Goal: Information Seeking & Learning: Learn about a topic

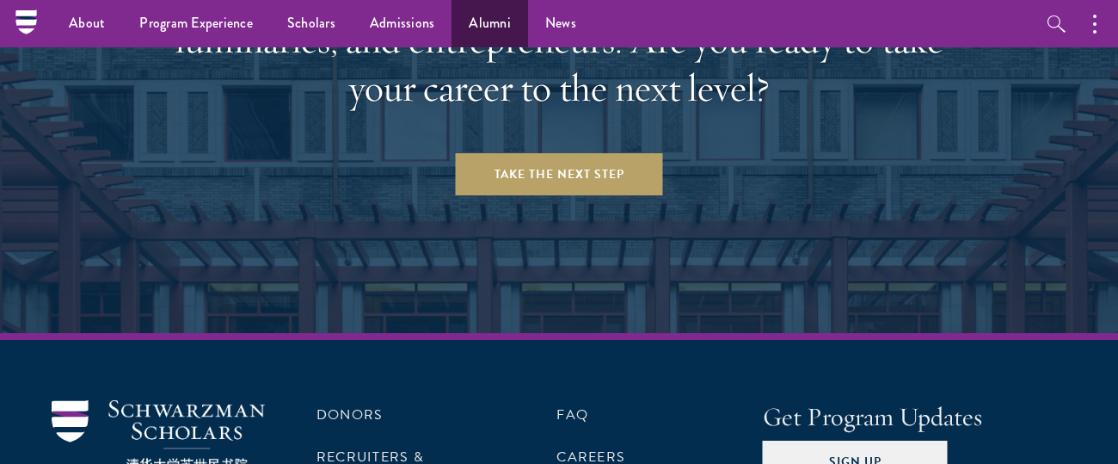
scroll to position [7137, 0]
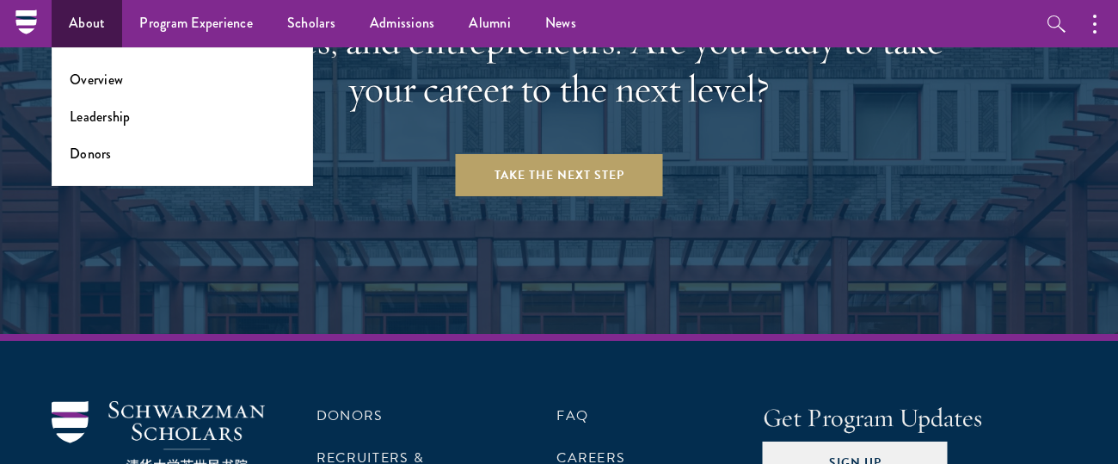
click at [83, 19] on link "About" at bounding box center [87, 23] width 71 height 47
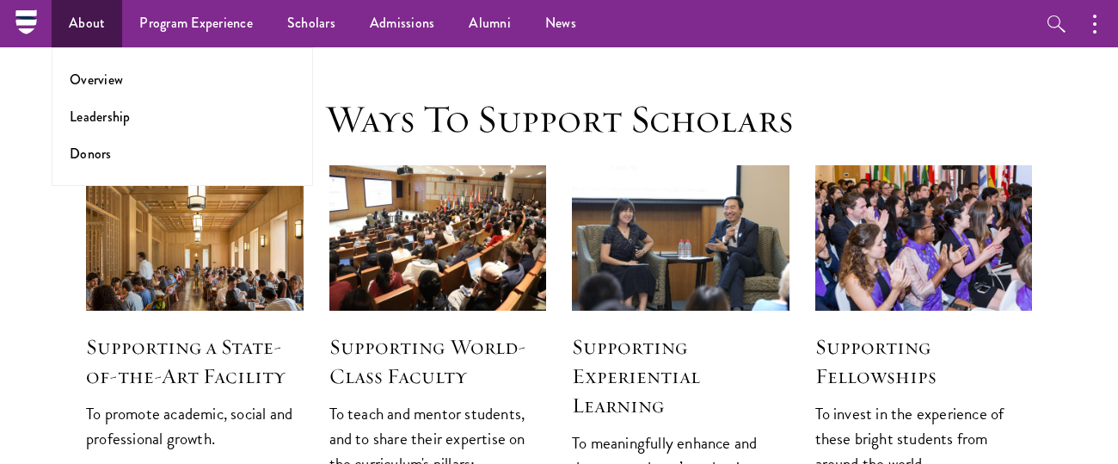
scroll to position [1721, 0]
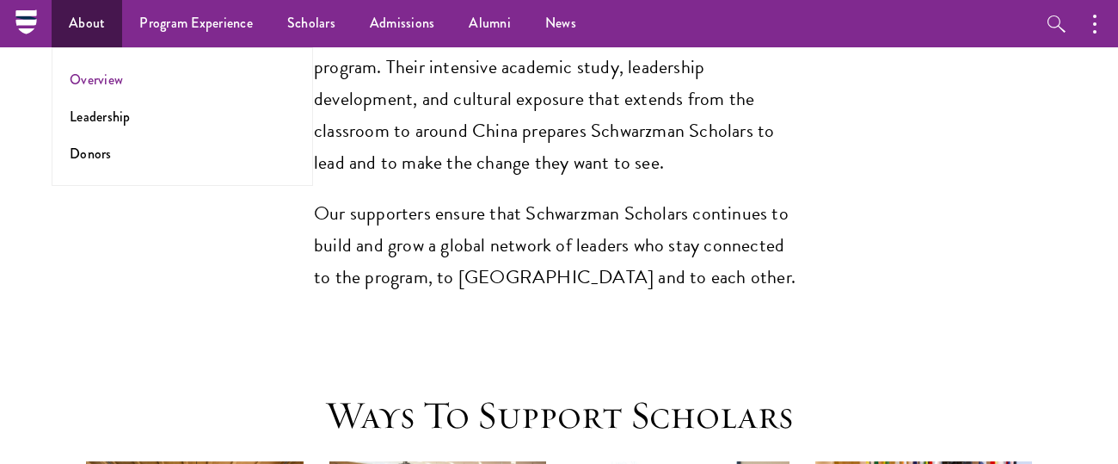
click at [102, 83] on link "Overview" at bounding box center [96, 80] width 53 height 20
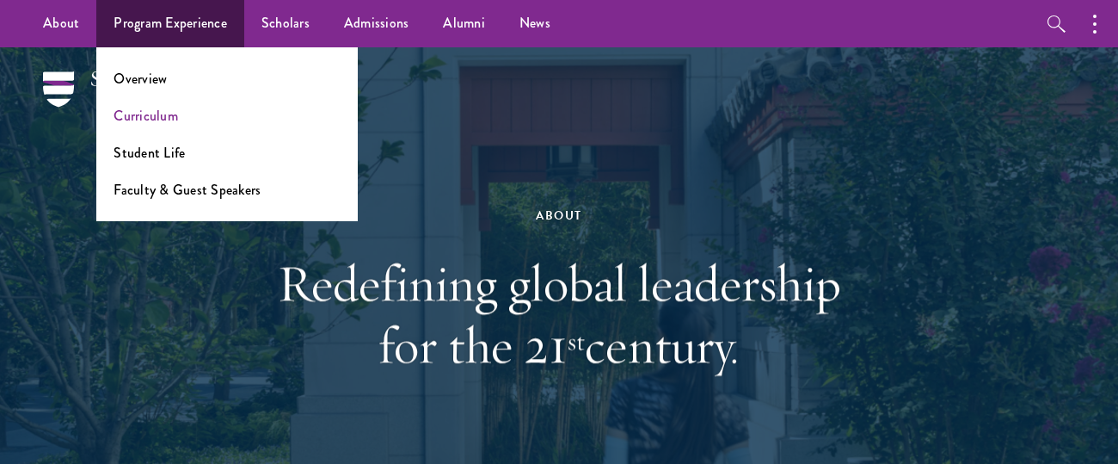
click at [147, 122] on link "Curriculum" at bounding box center [146, 116] width 65 height 20
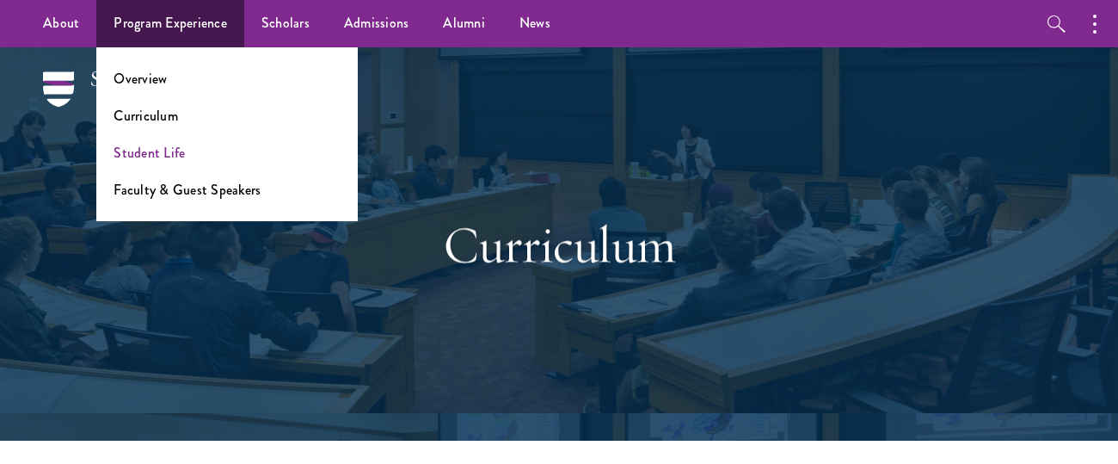
click at [142, 157] on link "Student Life" at bounding box center [149, 153] width 71 height 20
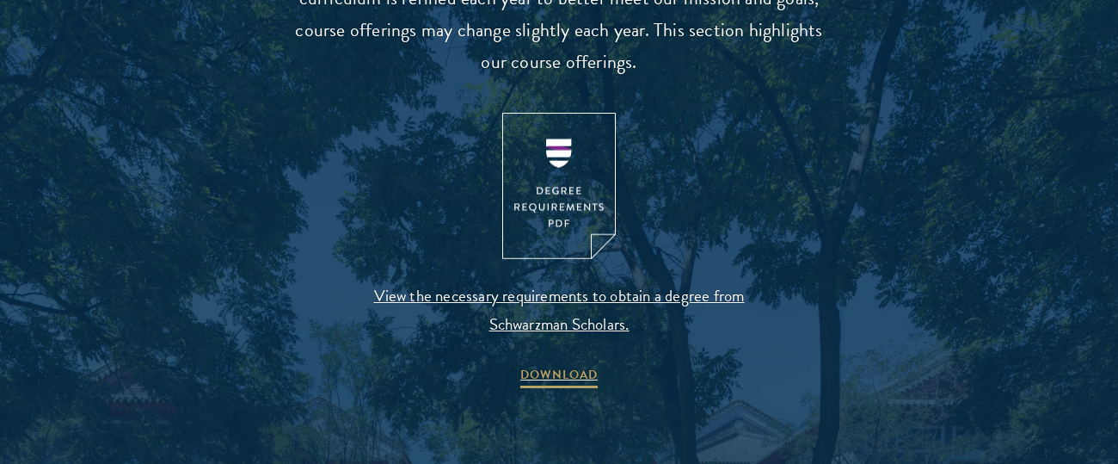
scroll to position [1858, 0]
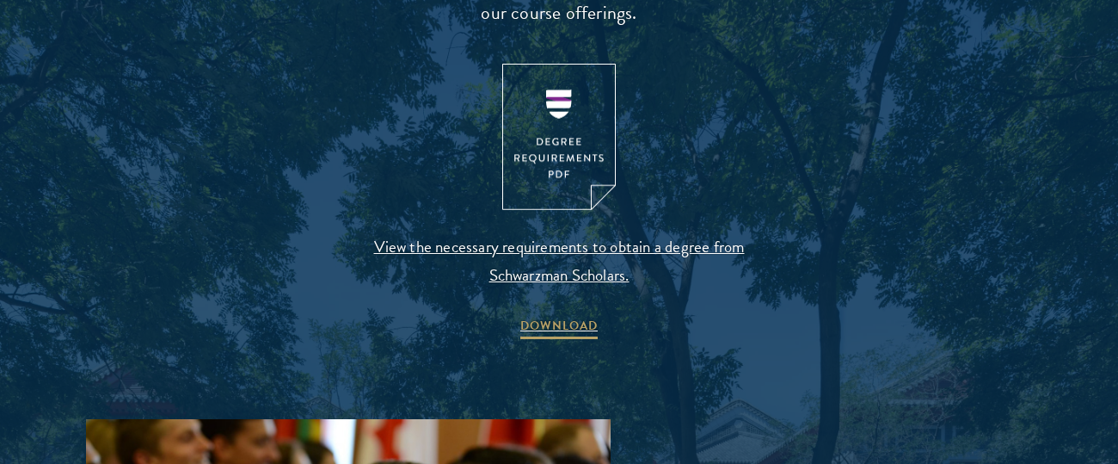
click at [557, 167] on img at bounding box center [559, 137] width 114 height 147
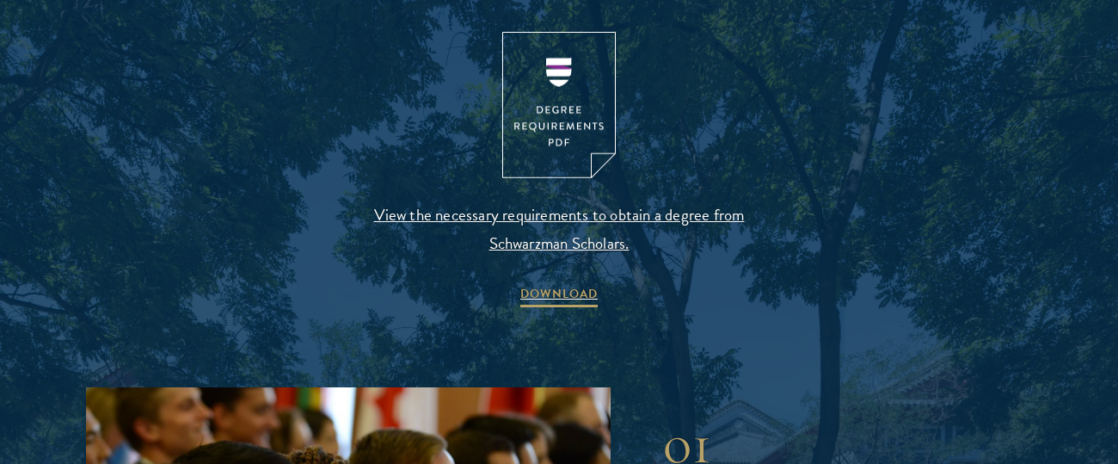
scroll to position [1893, 0]
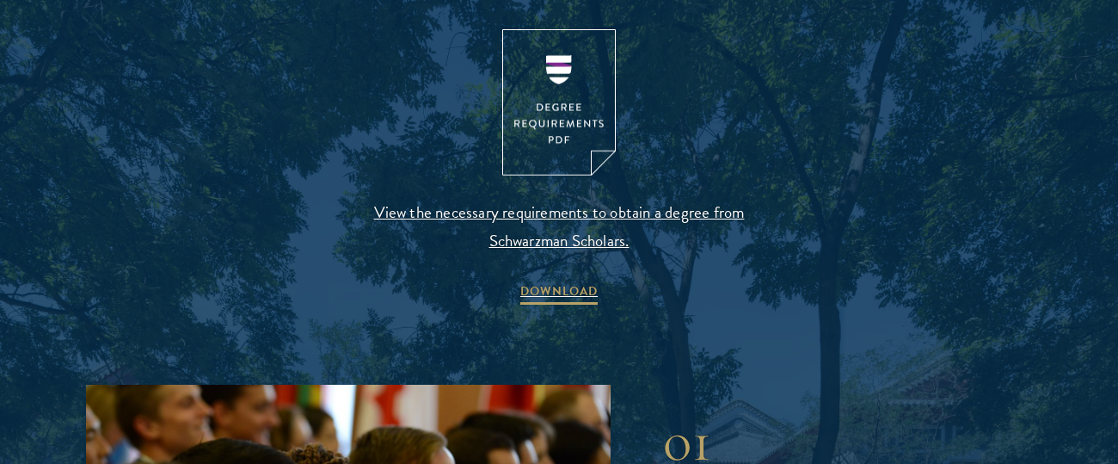
click at [585, 198] on span "View the necessary requirements to obtain a degree from Schwarzman Scholars." at bounding box center [559, 226] width 404 height 57
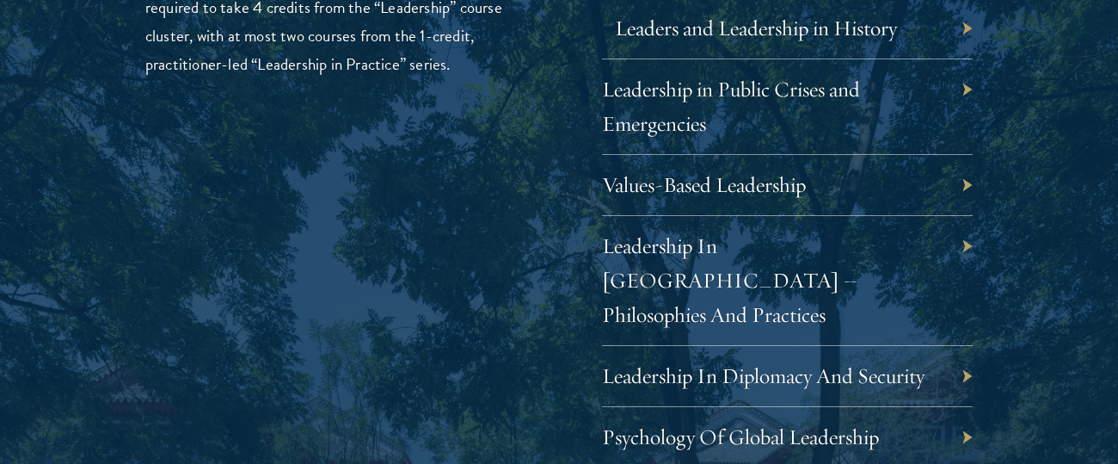
scroll to position [3045, 0]
click at [737, 361] on link "Leadership In Diplomacy And Security" at bounding box center [776, 374] width 323 height 27
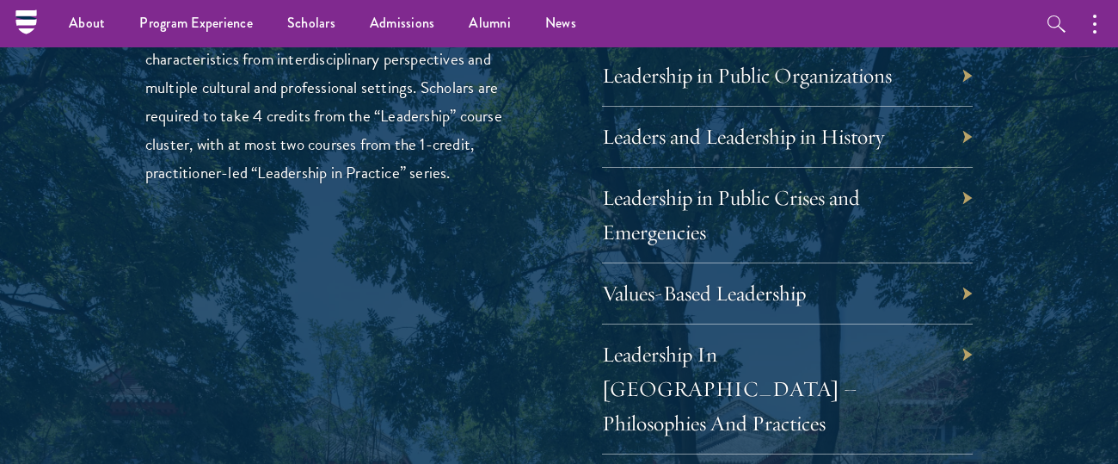
scroll to position [2913, 0]
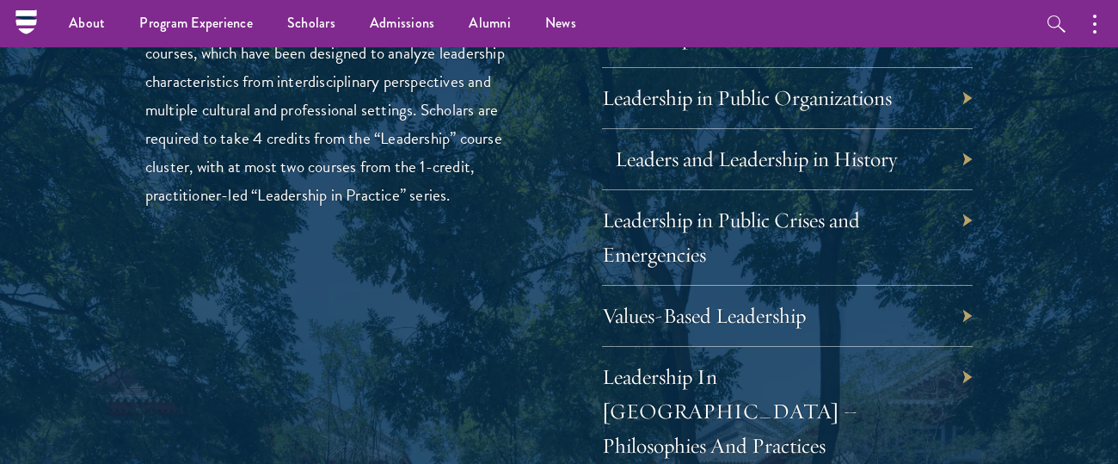
click at [822, 150] on link "Leaders and Leadership in History" at bounding box center [756, 158] width 282 height 27
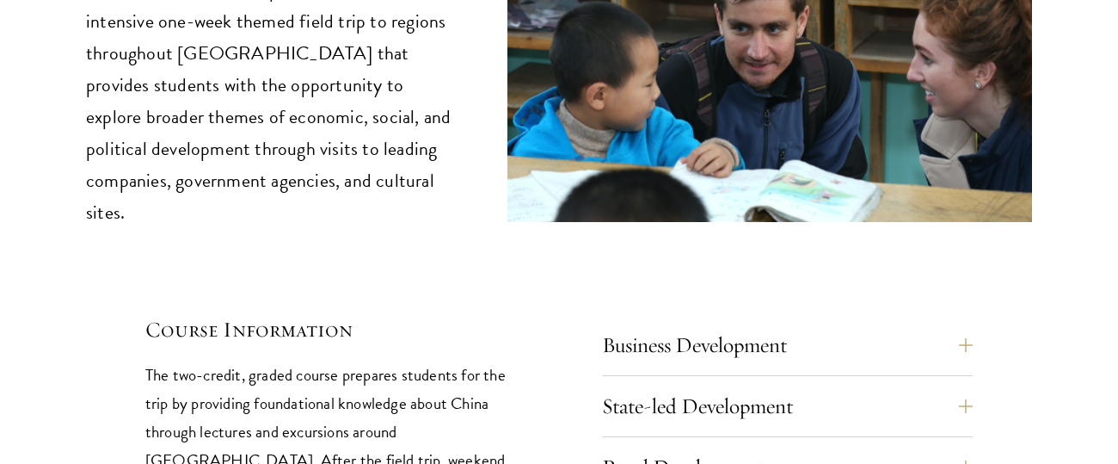
scroll to position [7689, 0]
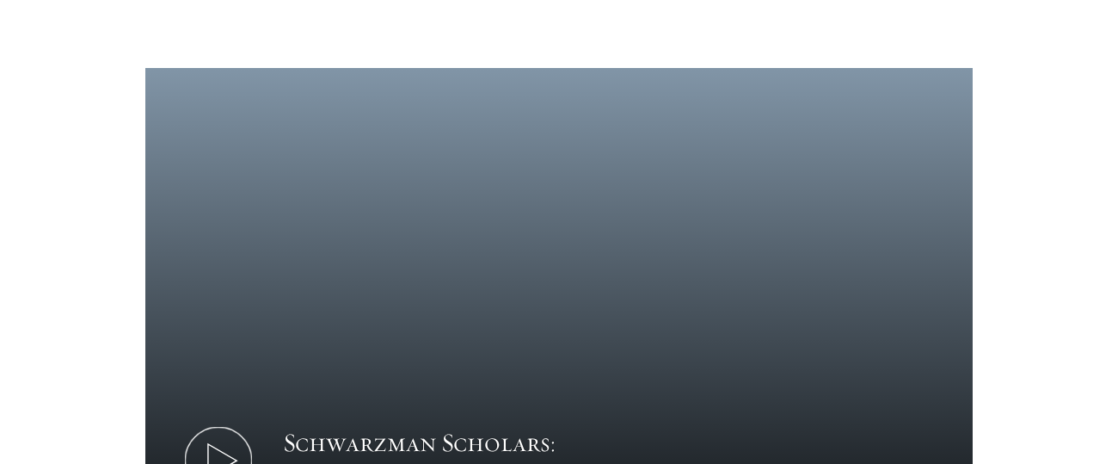
scroll to position [955, 0]
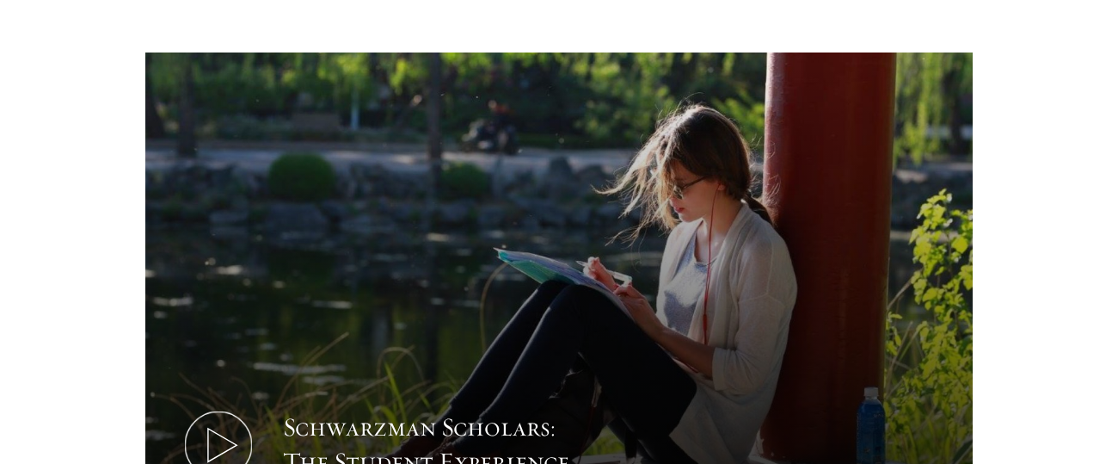
click at [216, 277] on button "Schwarzman Scholars: The Student Experience" at bounding box center [559, 284] width 829 height 465
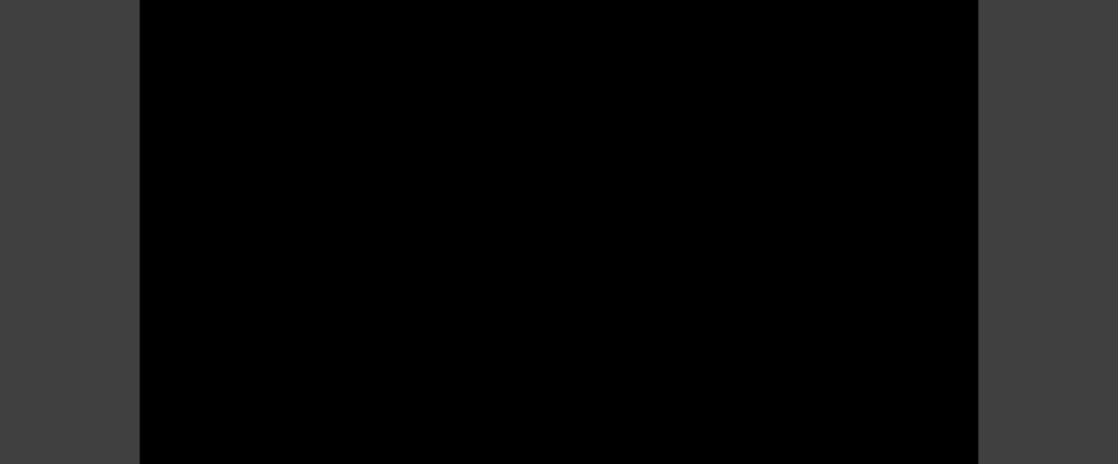
click at [458, 140] on div at bounding box center [559, 231] width 839 height 471
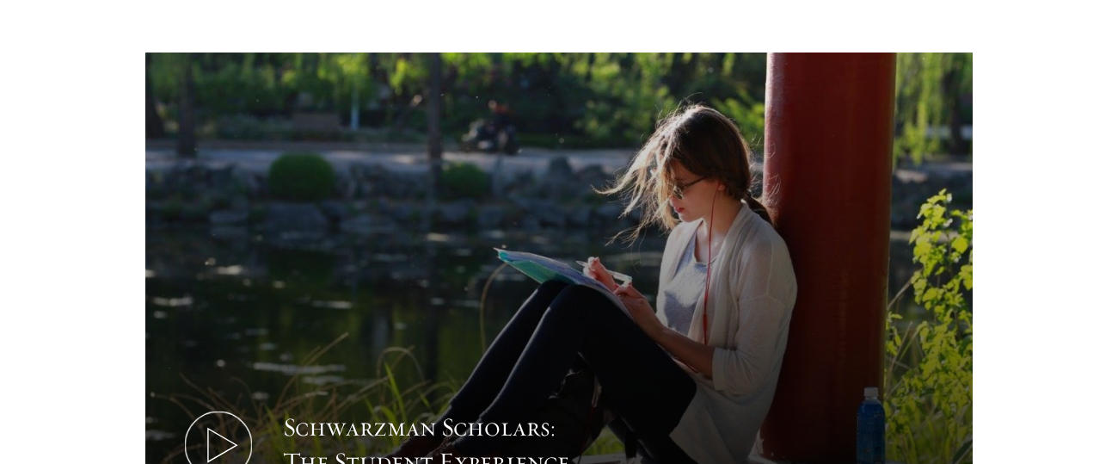
click at [208, 406] on icon at bounding box center [218, 444] width 77 height 77
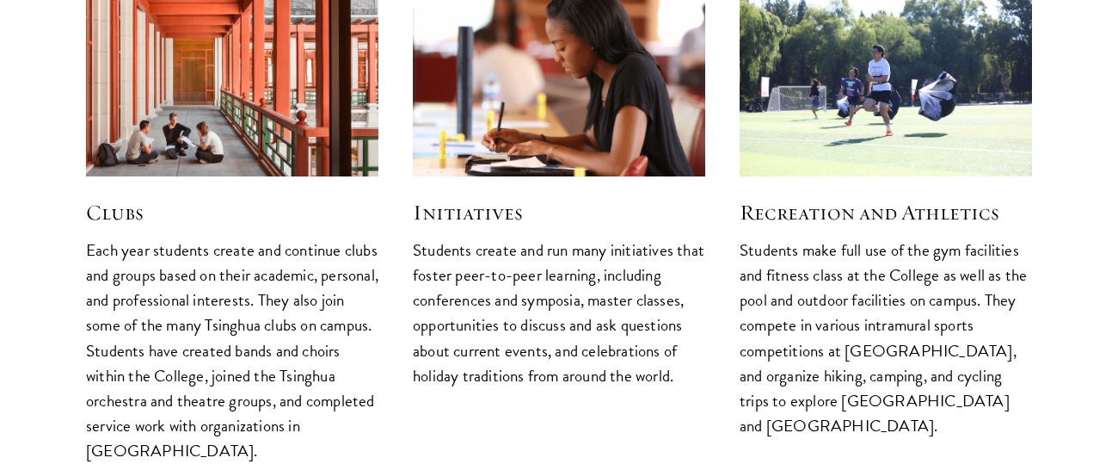
scroll to position [4404, 0]
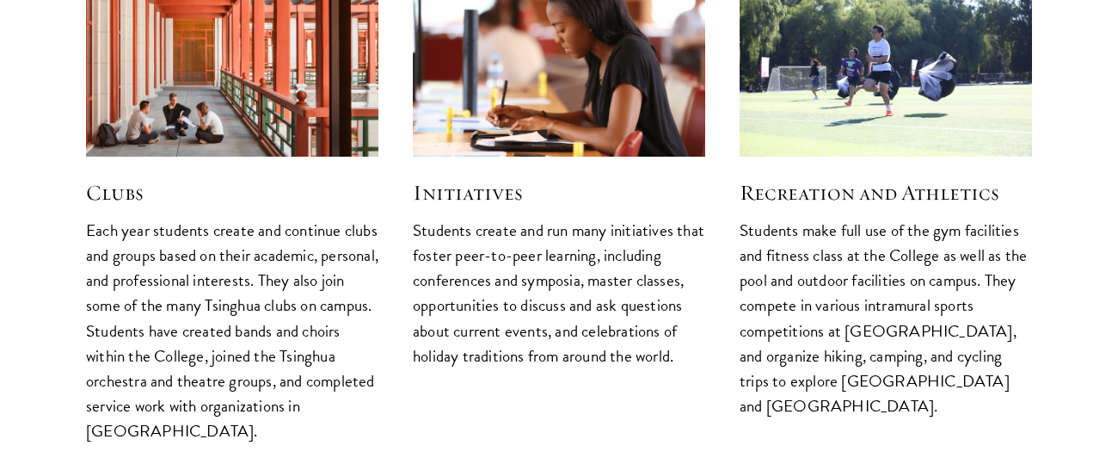
click at [264, 157] on div "Clubs Each year students create and continue clubs and groups based on their ac…" at bounding box center [232, 300] width 293 height 286
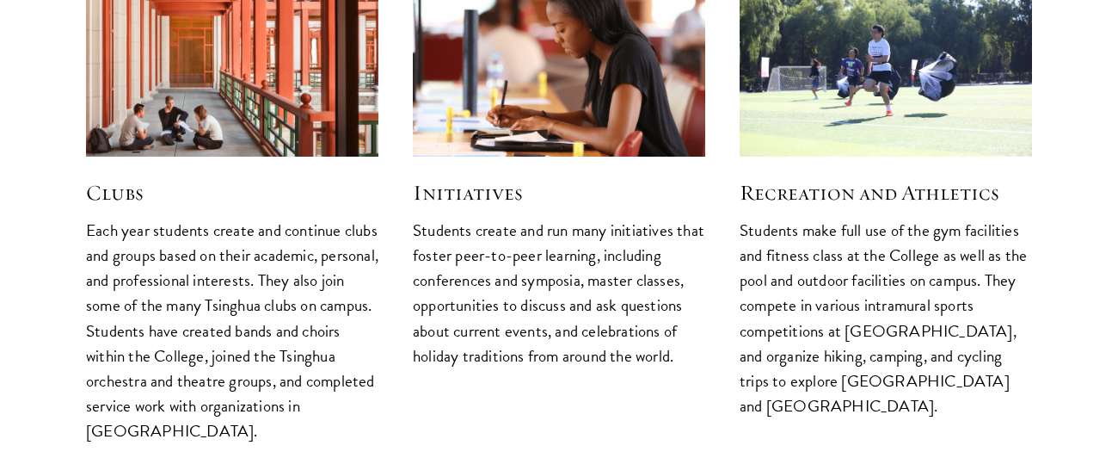
click at [270, 67] on img at bounding box center [232, 59] width 311 height 207
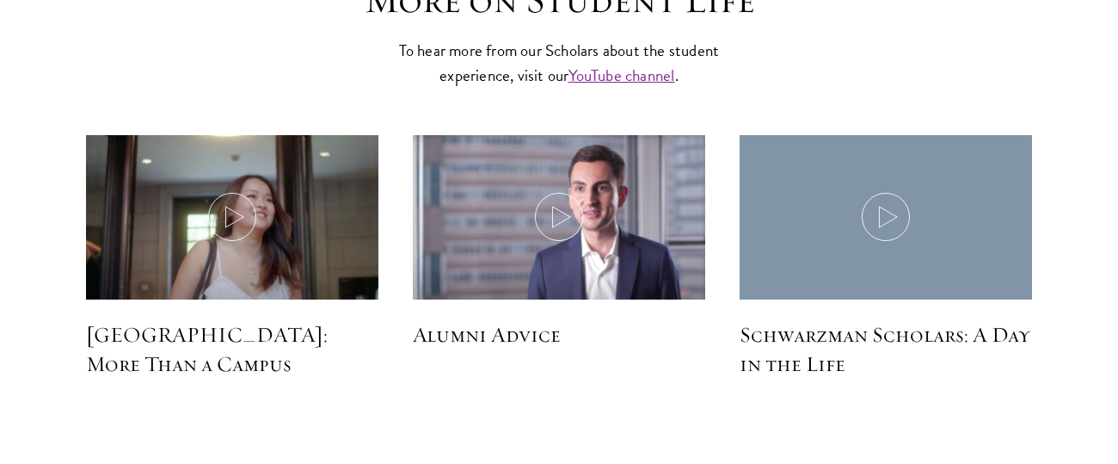
scroll to position [4958, 0]
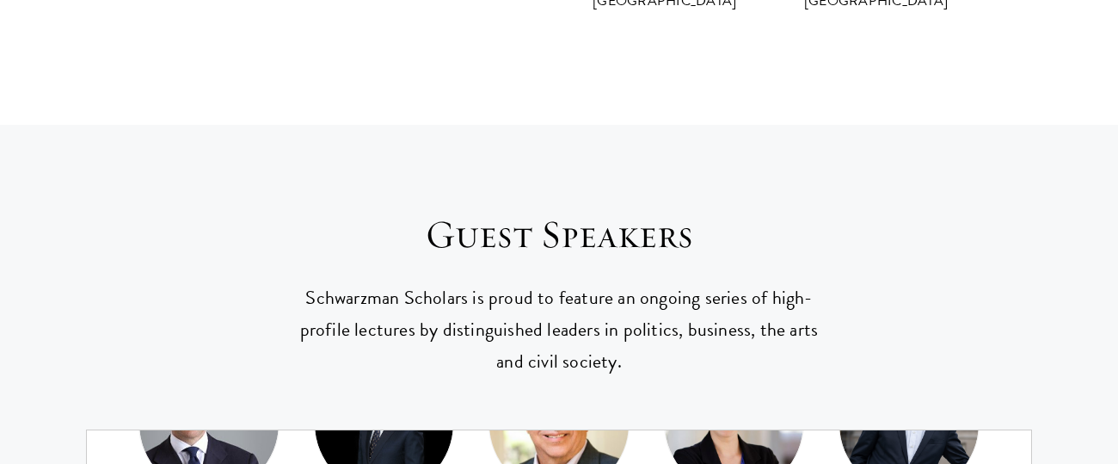
scroll to position [6934, 0]
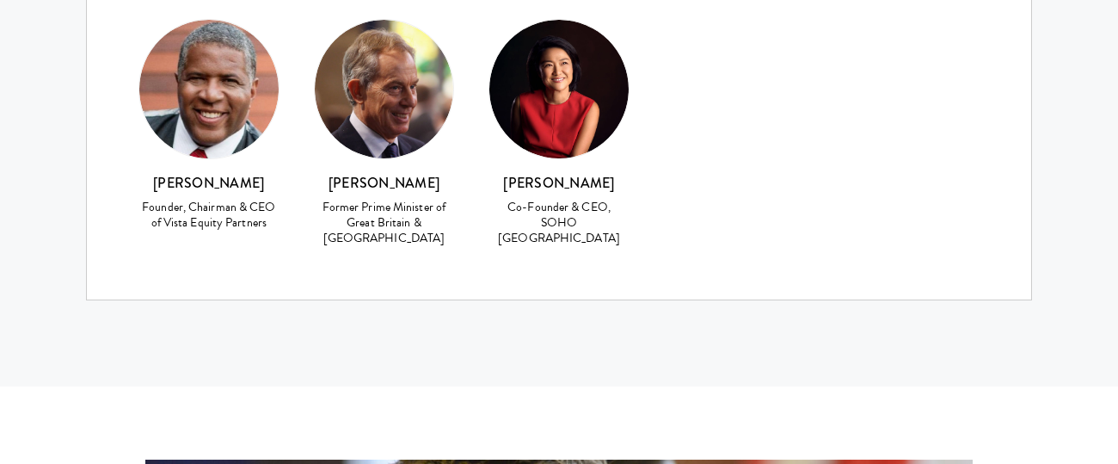
scroll to position [7583, 0]
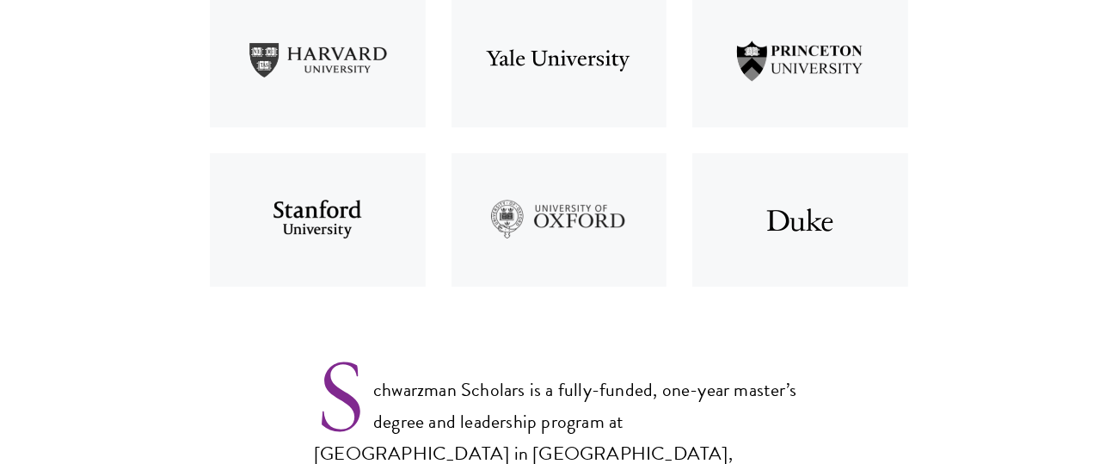
scroll to position [835, 0]
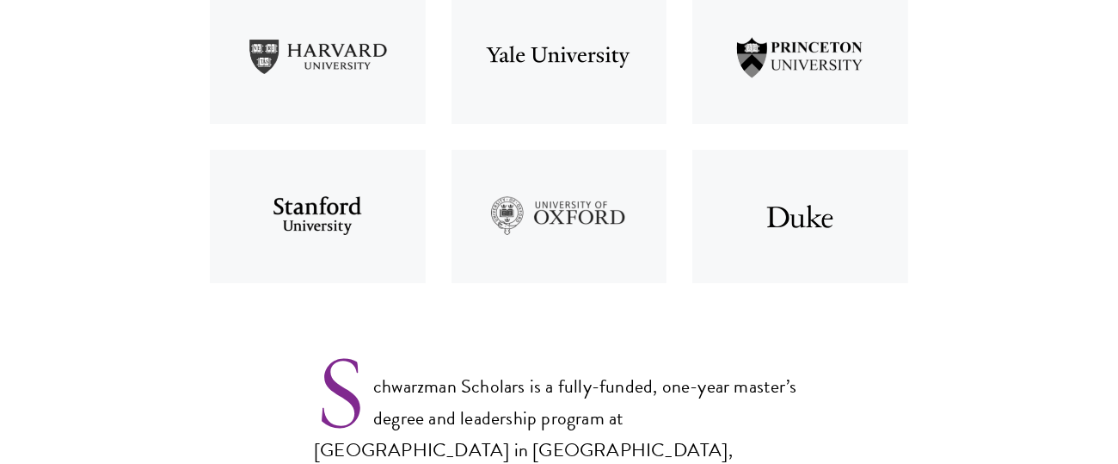
click at [610, 232] on img at bounding box center [560, 216] width 242 height 159
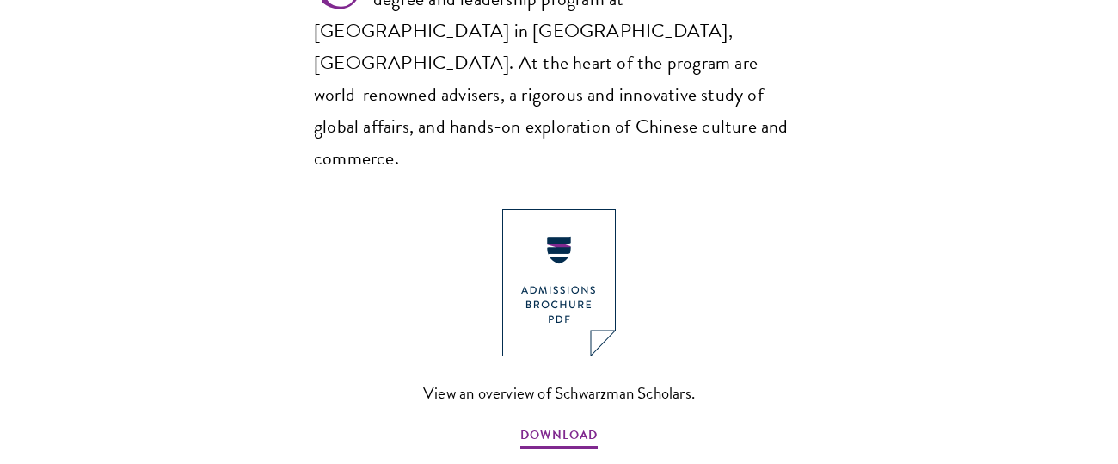
scroll to position [1295, 0]
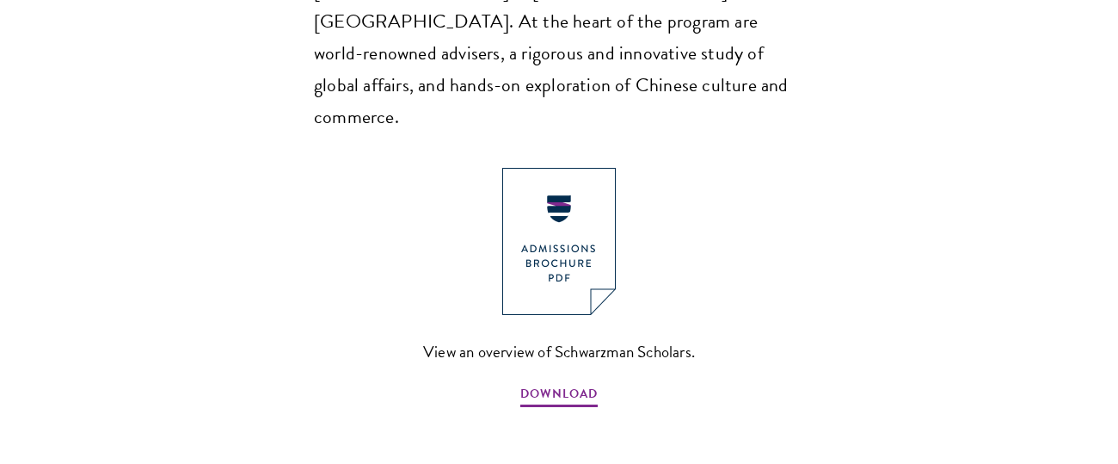
click at [583, 200] on img at bounding box center [559, 241] width 114 height 147
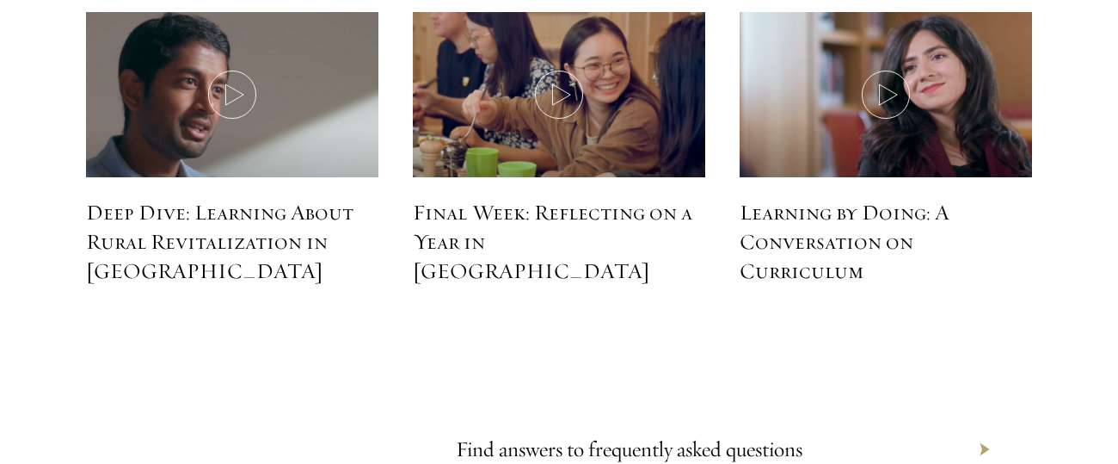
scroll to position [7708, 0]
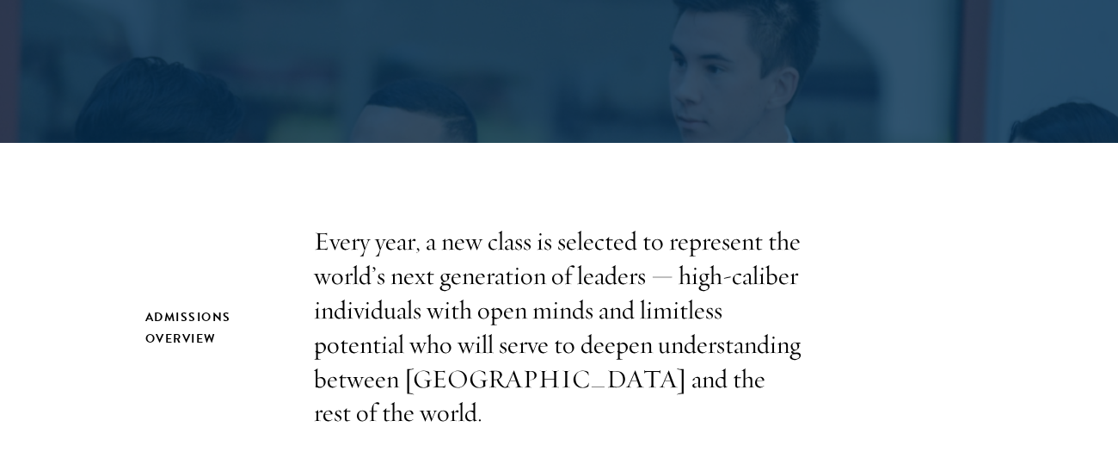
scroll to position [483, 0]
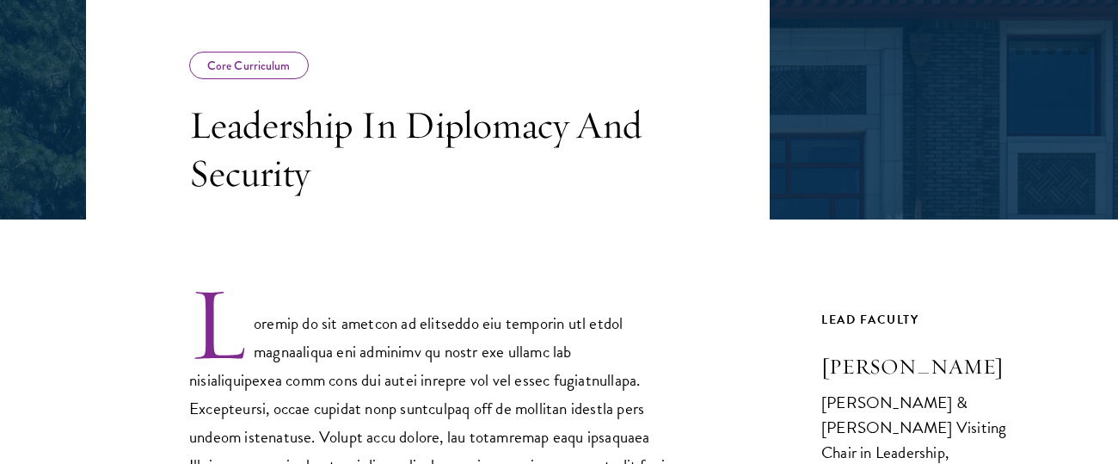
scroll to position [322, 0]
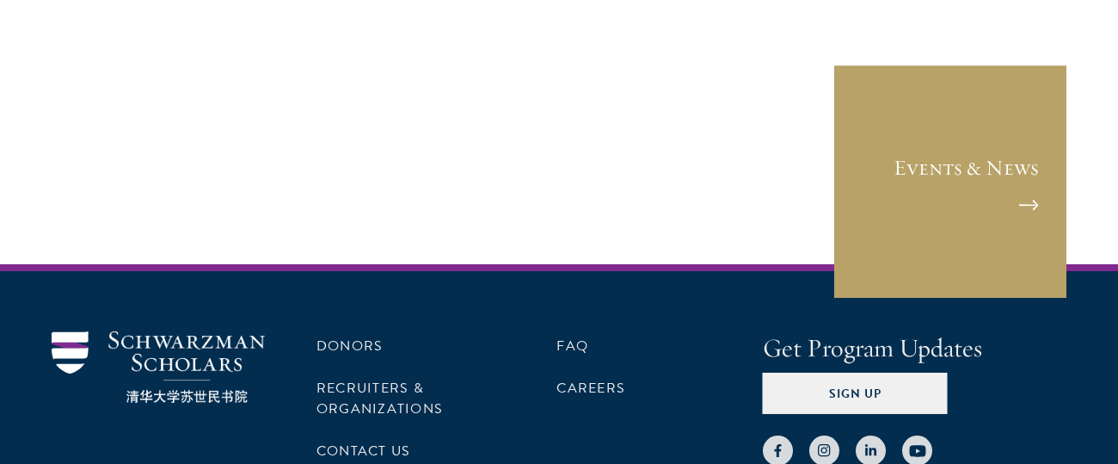
scroll to position [1429, 0]
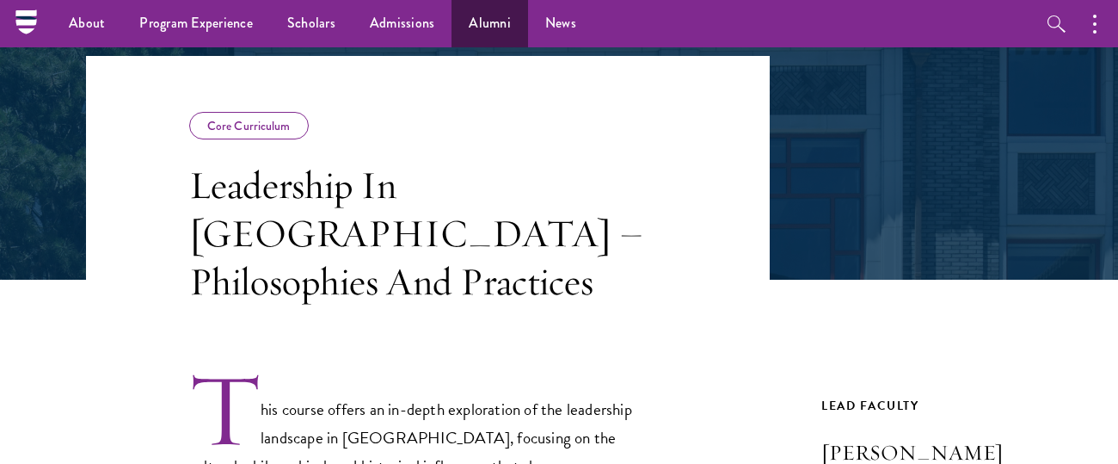
scroll to position [252, 0]
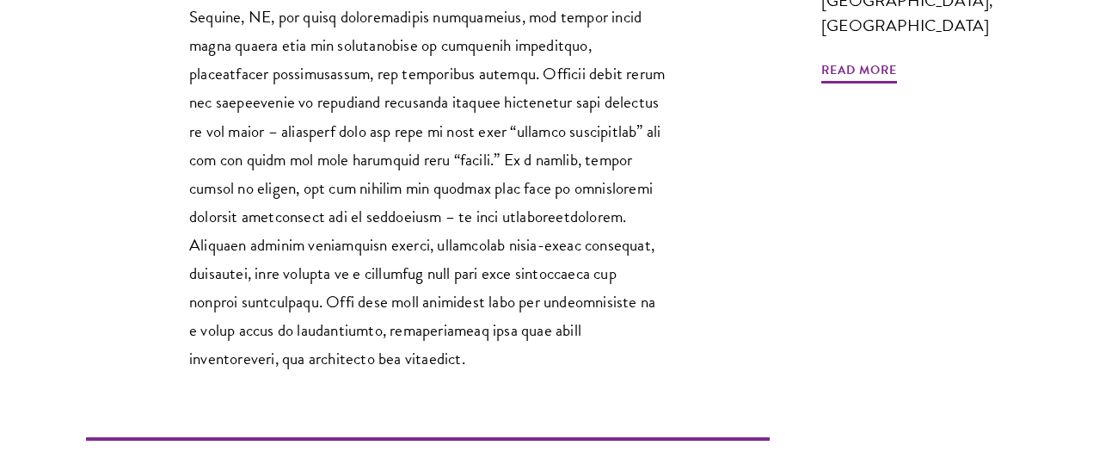
scroll to position [859, 0]
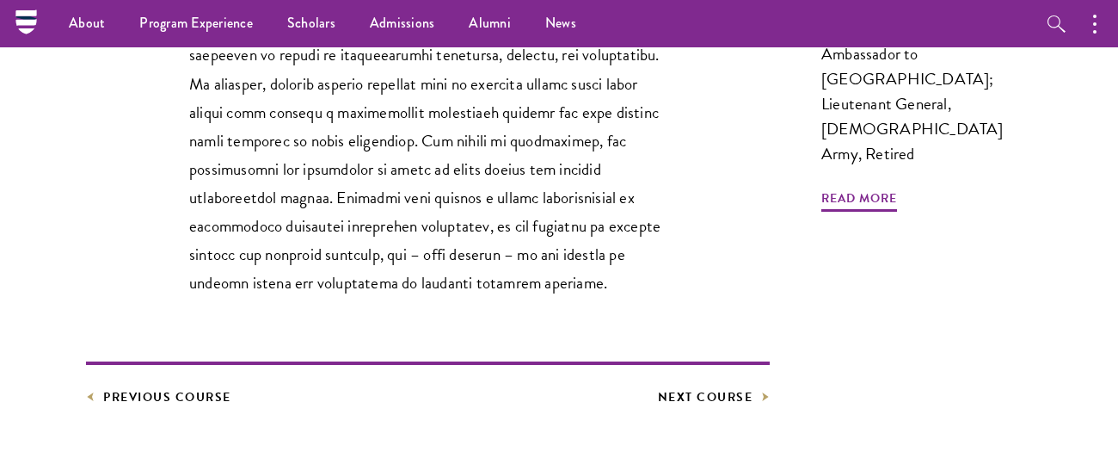
scroll to position [838, 0]
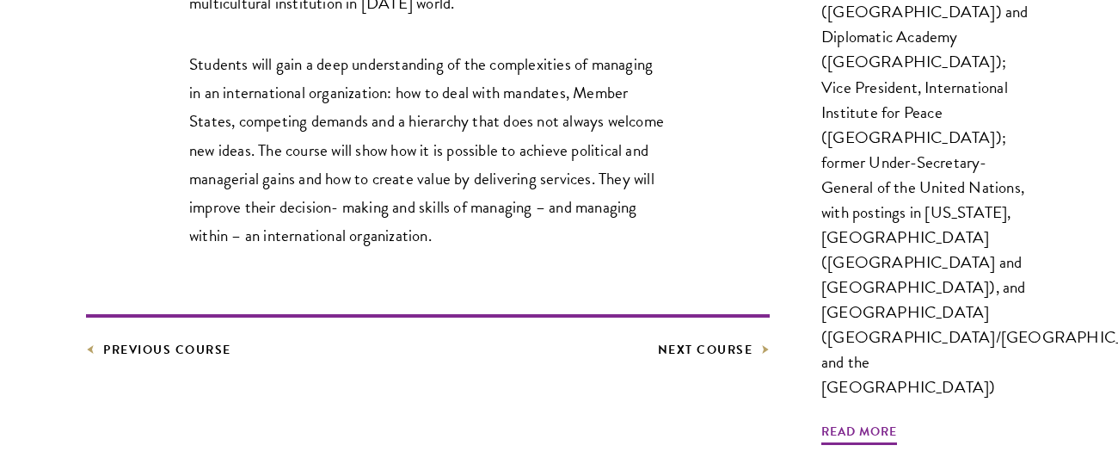
scroll to position [830, 0]
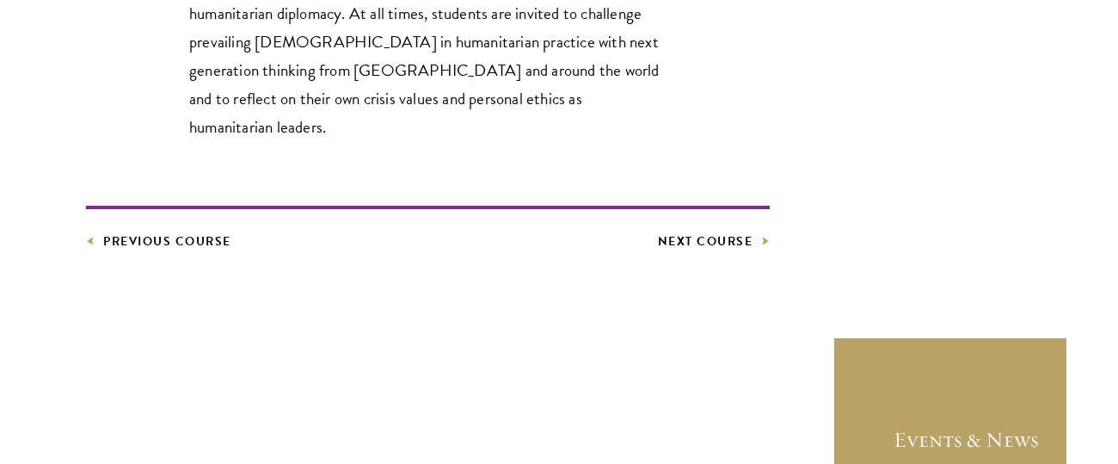
scroll to position [1063, 0]
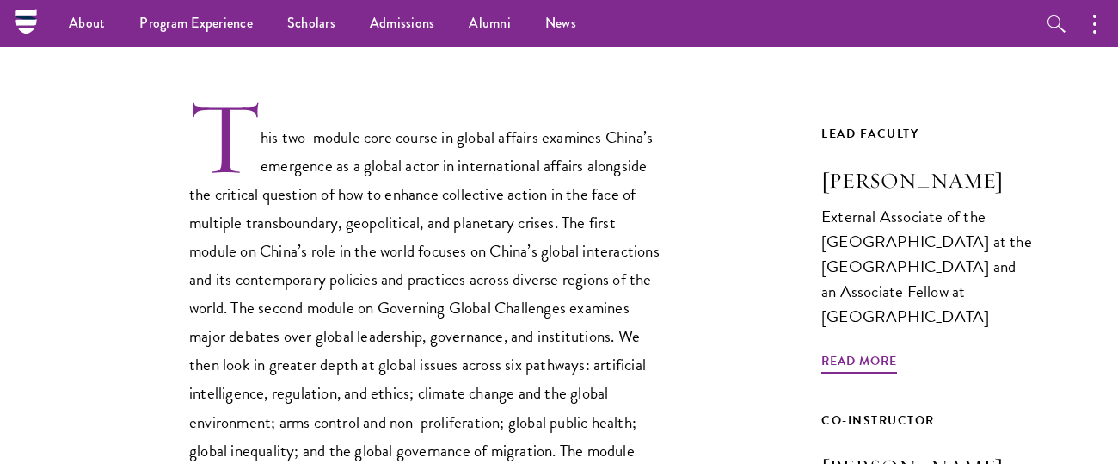
scroll to position [499, 0]
drag, startPoint x: 1075, startPoint y: 183, endPoint x: 819, endPoint y: 182, distance: 255.5
click at [819, 182] on article "Core Curriculum Global Affairs Next Course Lead Faculty Katherine Morton Extern…" at bounding box center [559, 410] width 1118 height 1199
copy h3 "Katherine Morton"
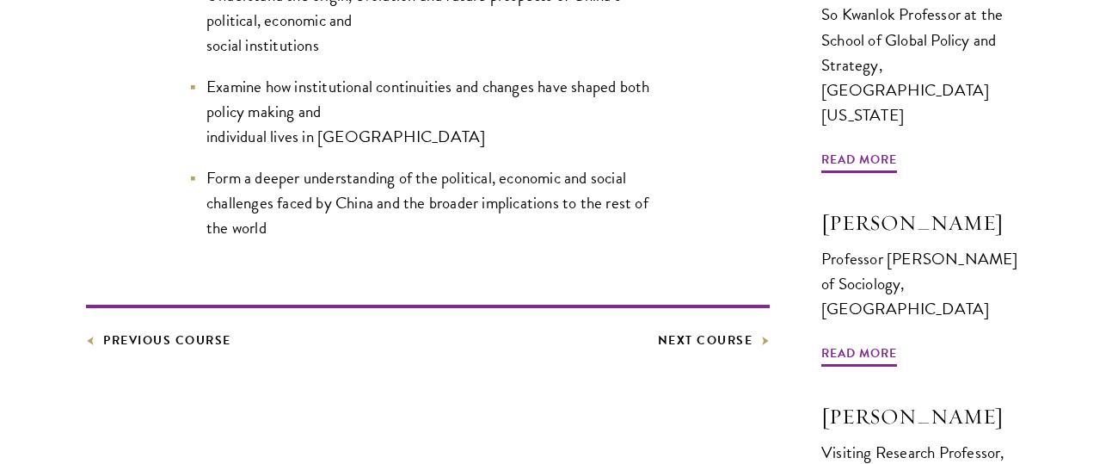
scroll to position [1089, 0]
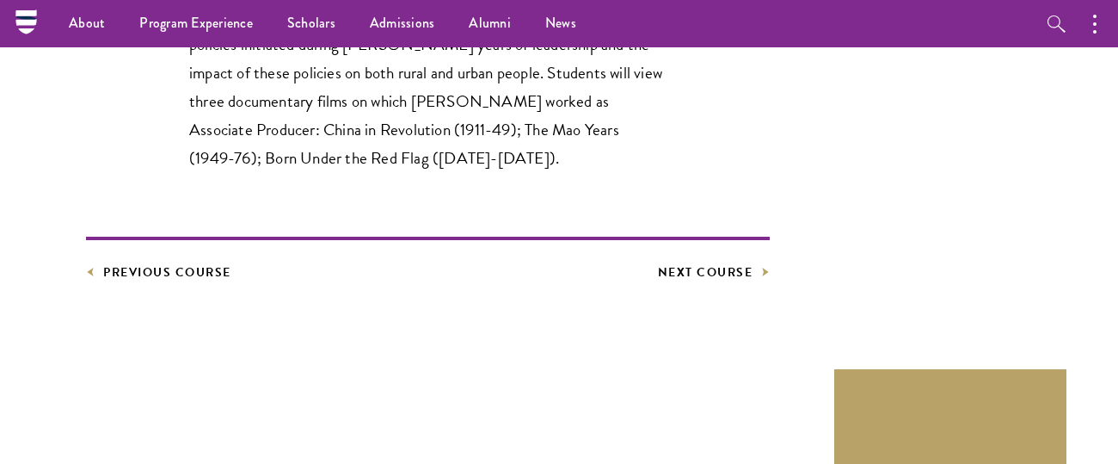
scroll to position [1081, 0]
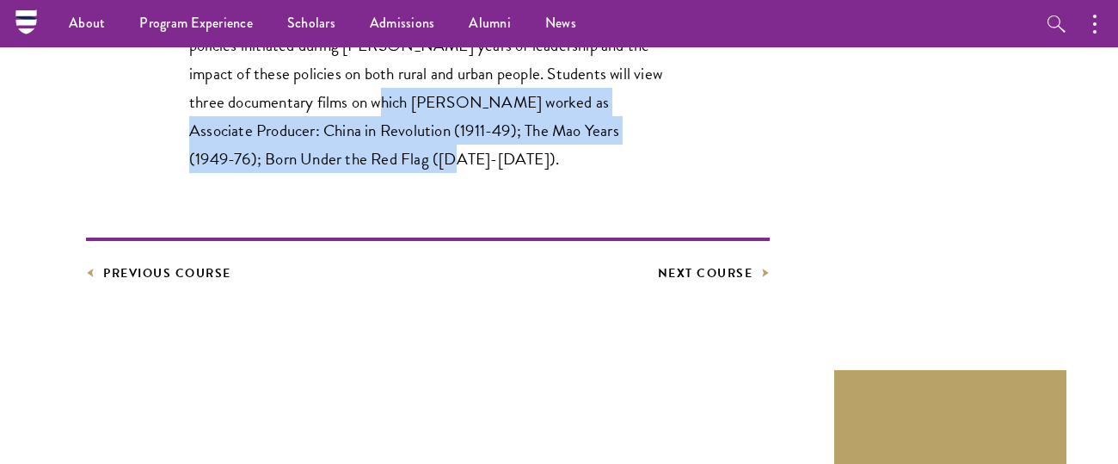
drag, startPoint x: 363, startPoint y: 163, endPoint x: 378, endPoint y: 99, distance: 66.2
click at [378, 99] on p "Part 2 focuses on the 1949-76 period when [PERSON_NAME] was China’s leader, emp…" at bounding box center [427, 30] width 477 height 284
copy p "[PERSON_NAME] worked as Associate Producer: China in Revolution (1911-49); The …"
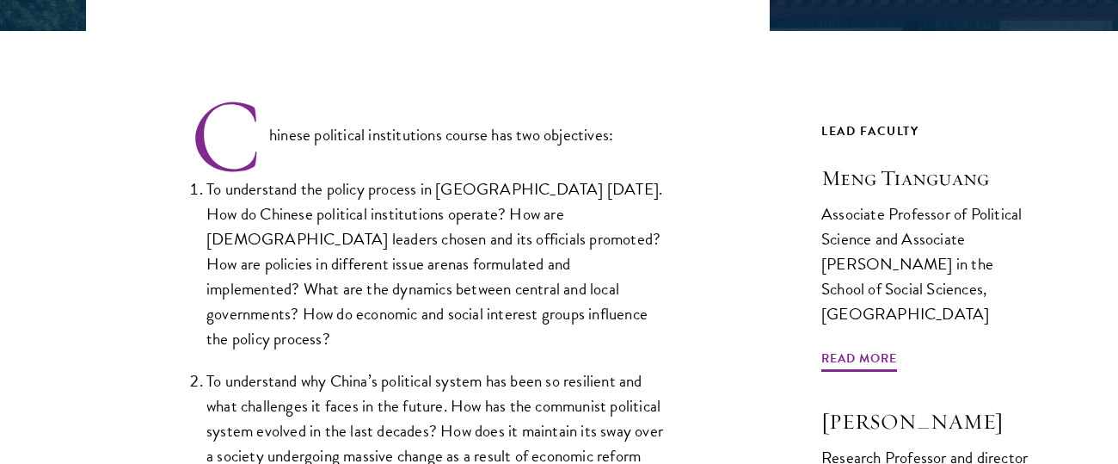
scroll to position [504, 0]
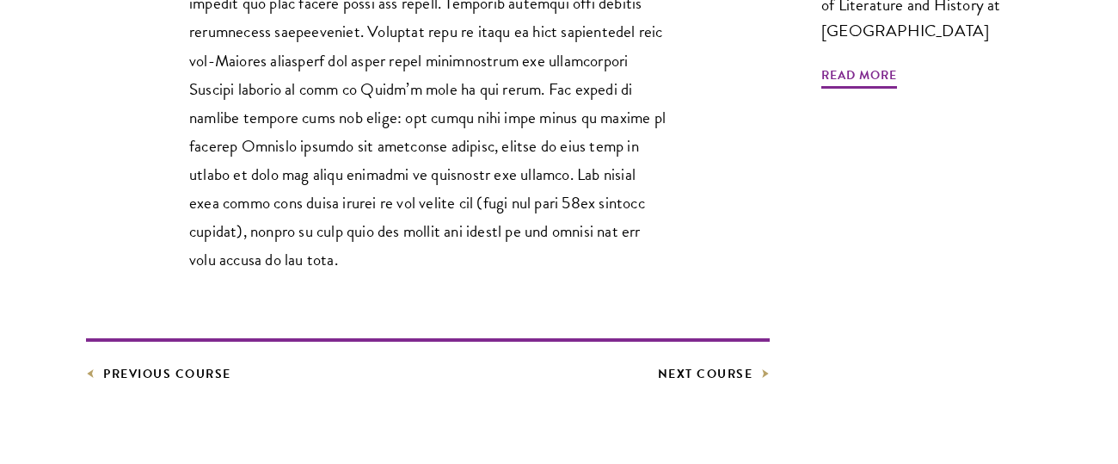
scroll to position [890, 0]
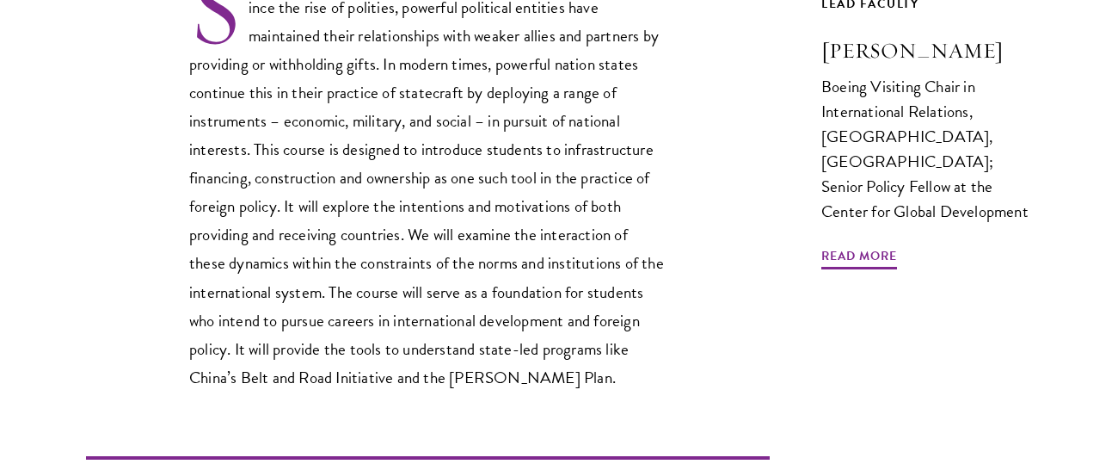
scroll to position [734, 0]
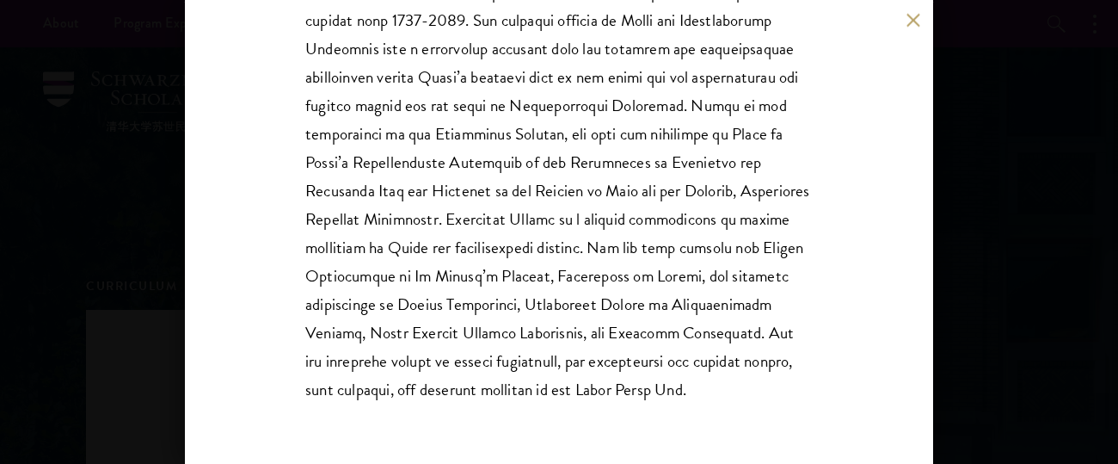
scroll to position [405, 0]
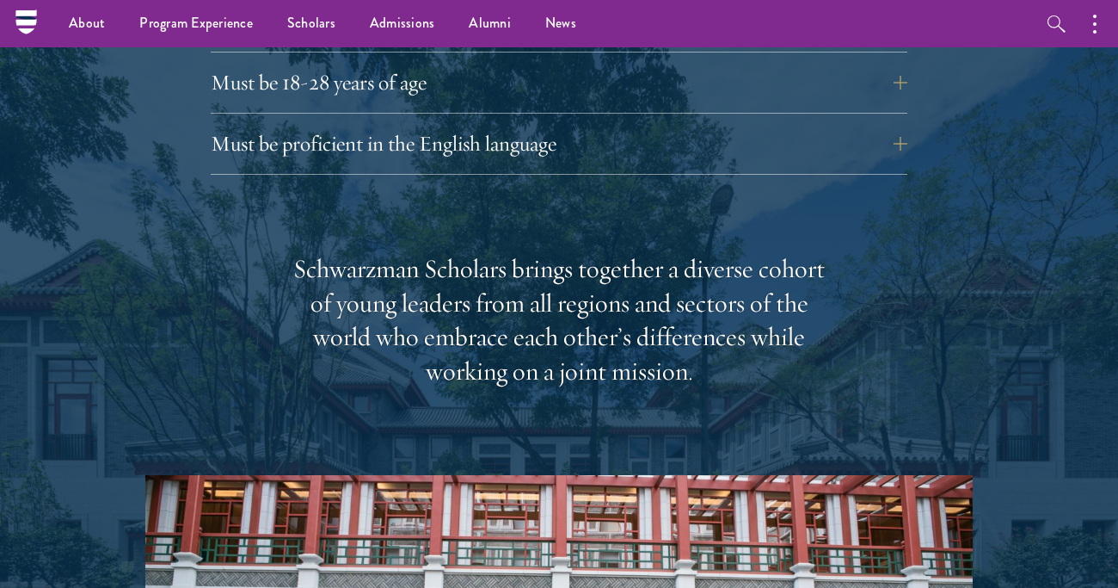
scroll to position [2328, 0]
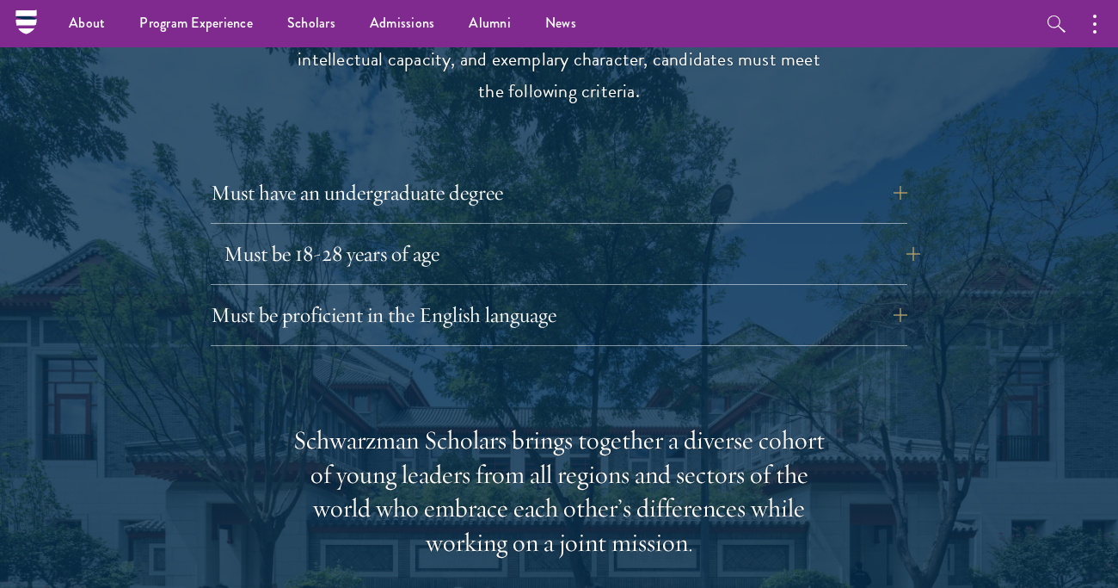
click at [463, 233] on button "Must be 18-28 years of age" at bounding box center [572, 253] width 697 height 41
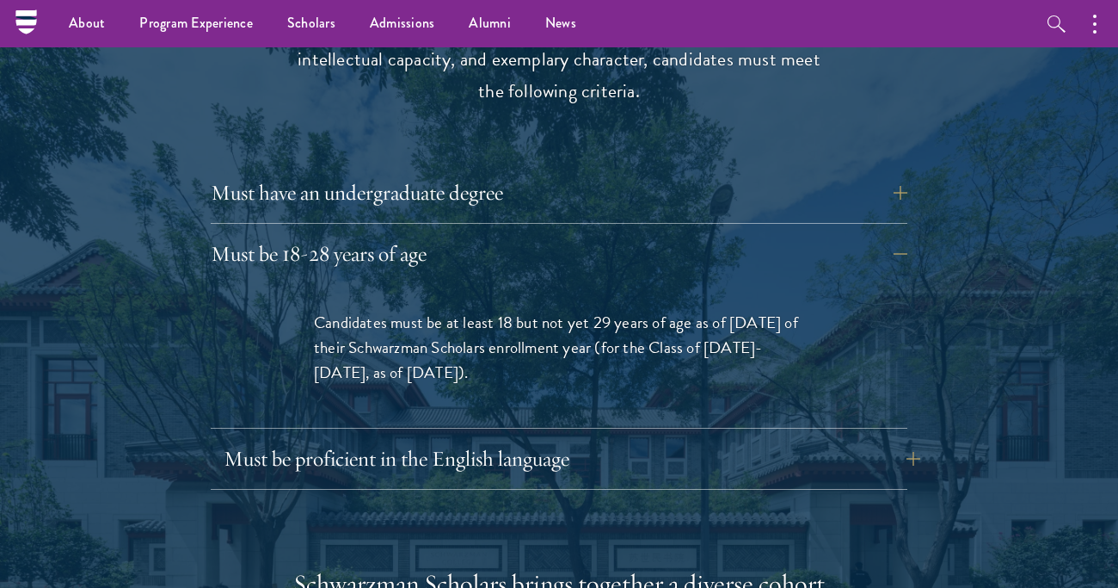
click at [470, 438] on button "Must be proficient in the English language" at bounding box center [572, 458] width 697 height 41
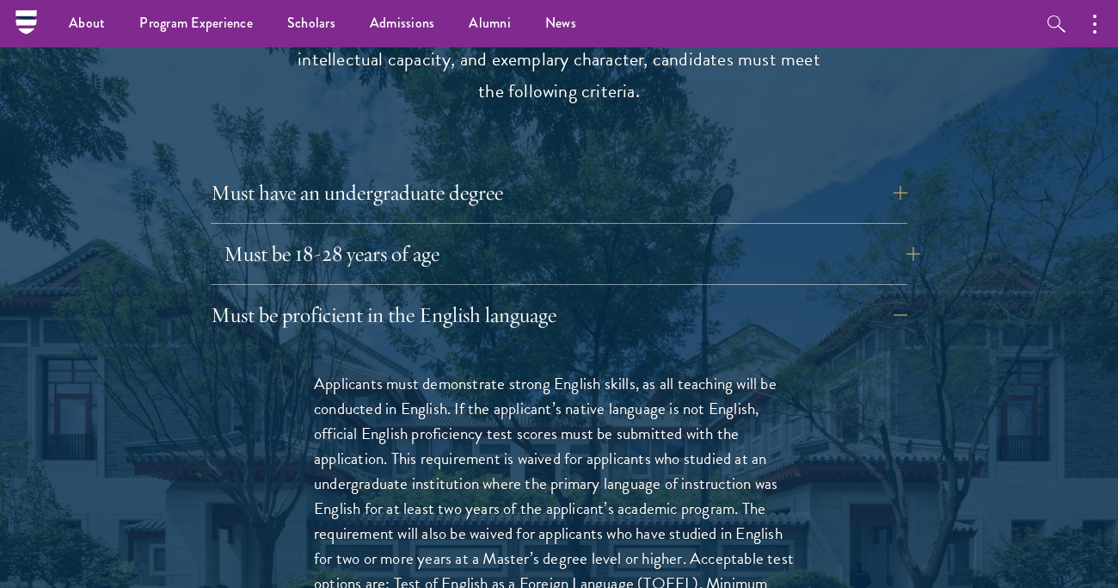
click at [525, 233] on button "Must be 18-28 years of age" at bounding box center [572, 253] width 697 height 41
